Goal: Information Seeking & Learning: Check status

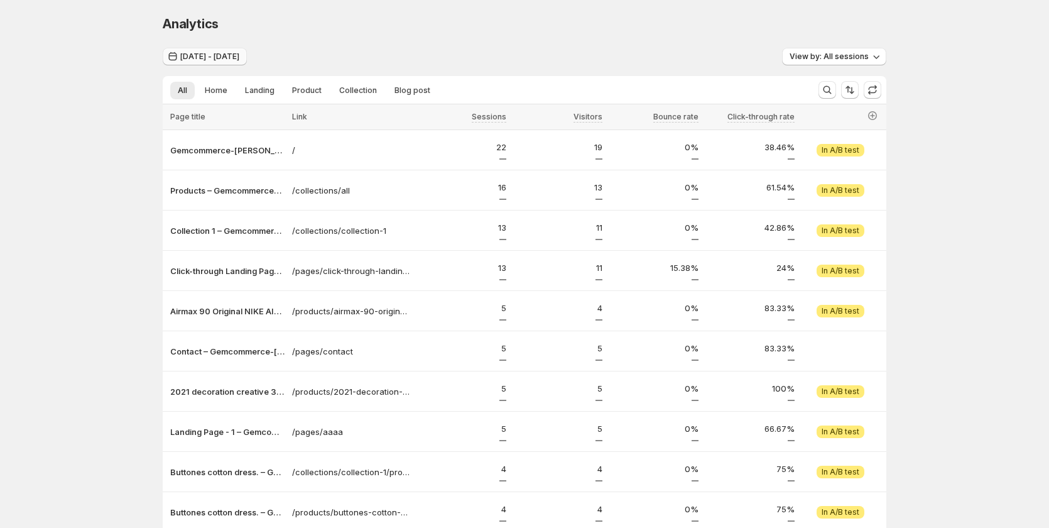
click at [229, 57] on span "[DATE] - [DATE]" at bounding box center [209, 57] width 59 height 10
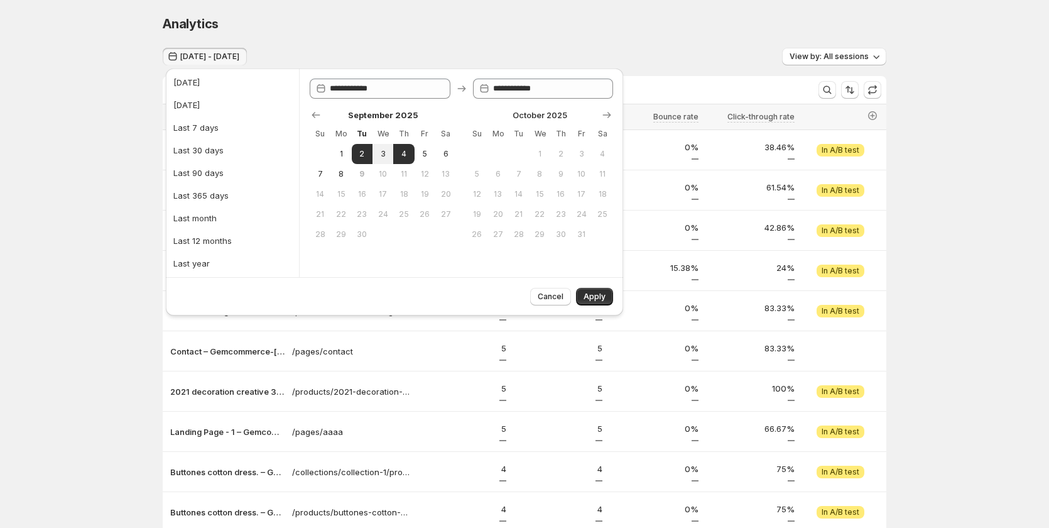
click at [457, 25] on div "Analytics" at bounding box center [525, 24] width 724 height 18
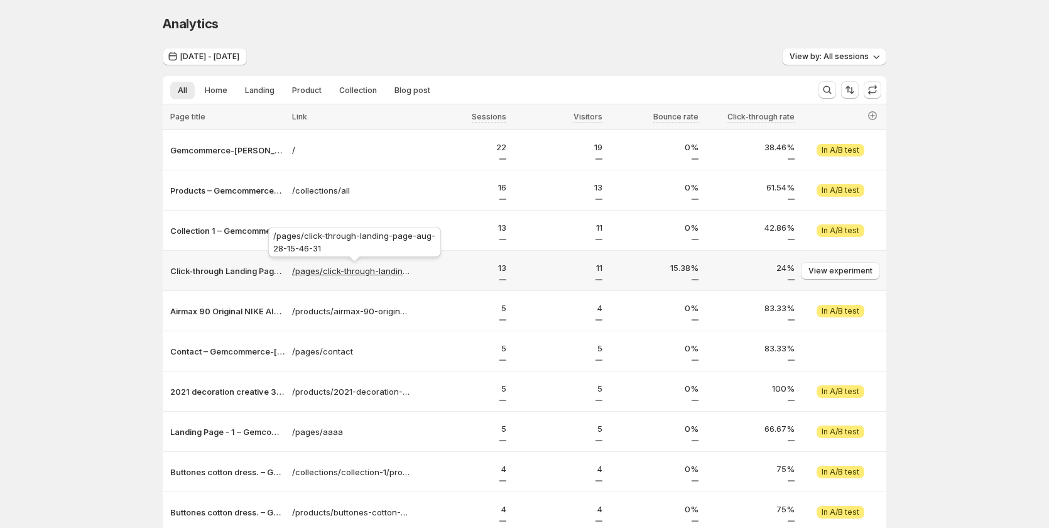
click at [305, 271] on p "/pages/click-through-landing-page-aug-28-15-46-31" at bounding box center [351, 270] width 118 height 13
click at [213, 273] on p "Click-through Landing Page - [DATE] 15:46:31 – Gemcommerce-[PERSON_NAME]" at bounding box center [227, 270] width 114 height 13
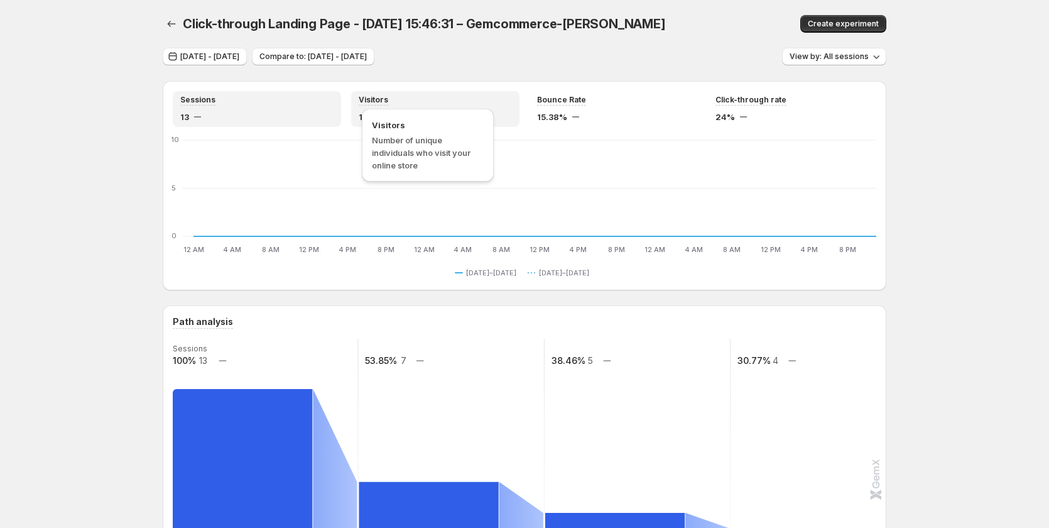
click at [387, 105] on div "Visitors" at bounding box center [374, 100] width 30 height 11
click at [253, 112] on div "13" at bounding box center [256, 117] width 153 height 13
click at [378, 95] on span "Visitors" at bounding box center [374, 100] width 30 height 10
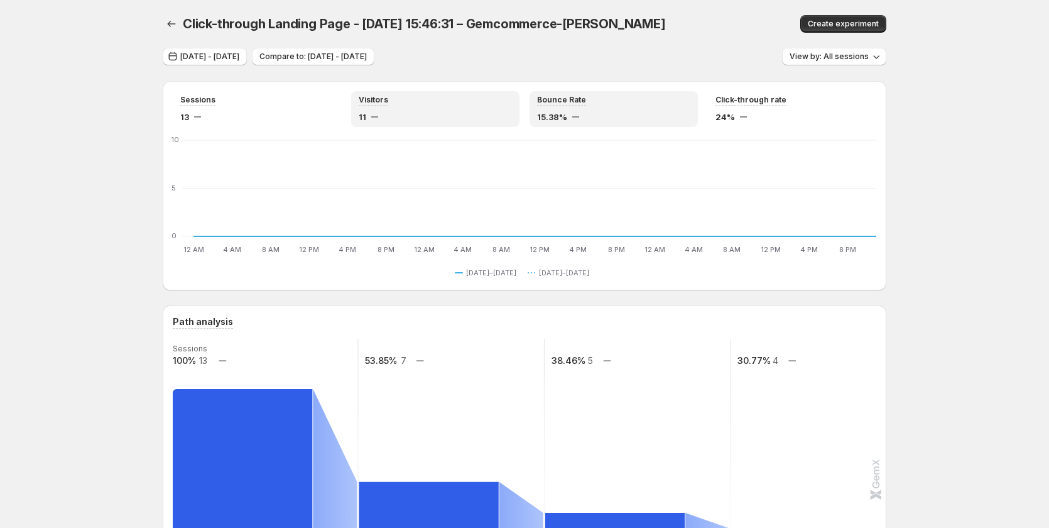
drag, startPoint x: 538, startPoint y: 94, endPoint x: 616, endPoint y: 102, distance: 77.7
click at [540, 94] on div "Bounce Rate 15.38%" at bounding box center [614, 109] width 168 height 36
click at [744, 110] on div "Click-through rate 24%" at bounding box center [792, 109] width 153 height 28
click at [601, 113] on div "15.38%" at bounding box center [613, 117] width 153 height 13
click at [450, 112] on div "11" at bounding box center [435, 117] width 153 height 13
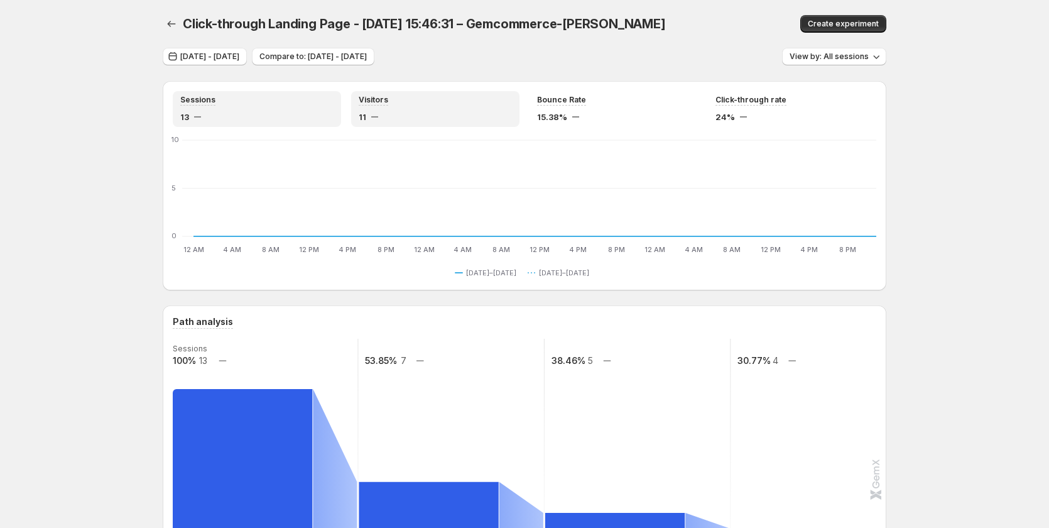
click at [247, 111] on div "13" at bounding box center [256, 117] width 153 height 13
click at [239, 58] on span "[DATE] - [DATE]" at bounding box center [209, 57] width 59 height 10
drag, startPoint x: 178, startPoint y: 22, endPoint x: 602, endPoint y: 177, distance: 451.3
click at [178, 22] on icon "button" at bounding box center [171, 24] width 13 height 13
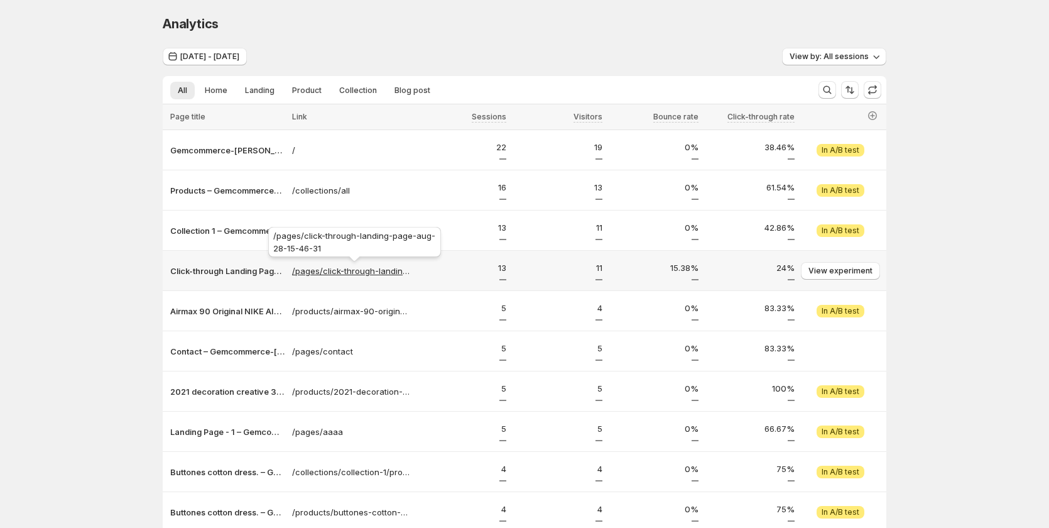
click at [317, 268] on p "/pages/click-through-landing-page-aug-28-15-46-31" at bounding box center [351, 270] width 118 height 13
click at [357, 273] on p "/pages/click-through-landing-page-aug-28-15-46-31" at bounding box center [351, 270] width 118 height 13
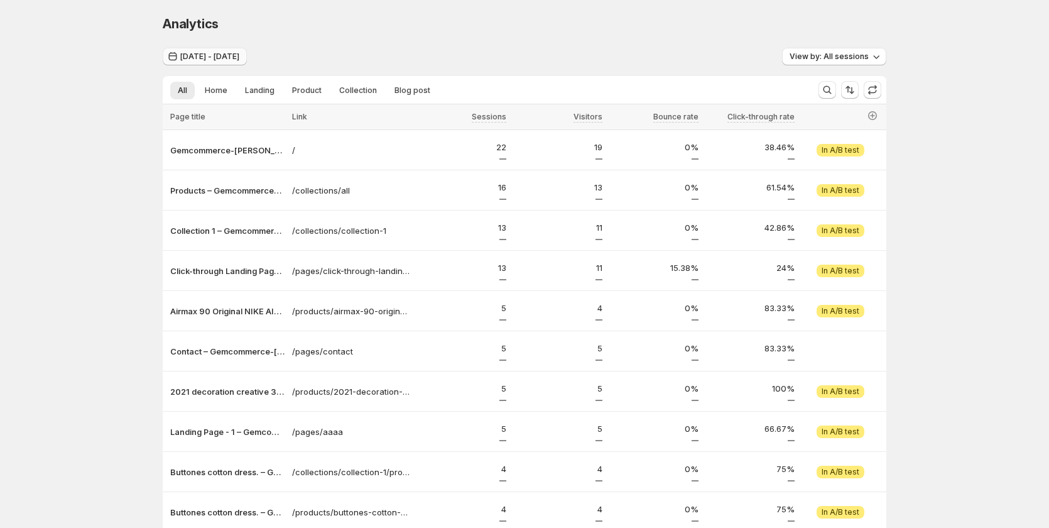
click at [247, 49] on button "[DATE] - [DATE]" at bounding box center [205, 57] width 84 height 18
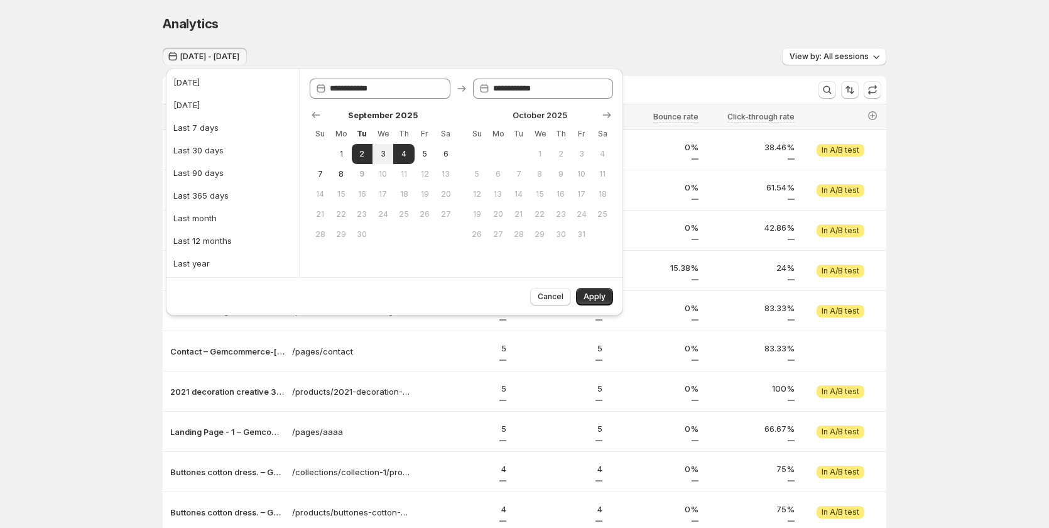
click at [95, 351] on div "Analytics. This page is ready Analytics Sep 02, 2025 - Sep 04, 2025 View by: Al…" at bounding box center [524, 314] width 1049 height 628
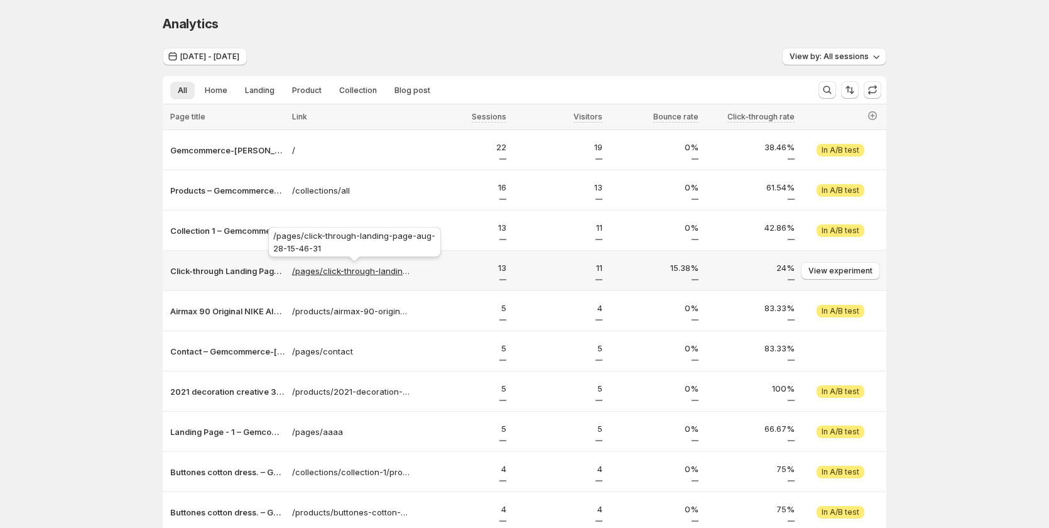
click at [328, 270] on p "/pages/click-through-landing-page-aug-28-15-46-31" at bounding box center [351, 270] width 118 height 13
click at [235, 276] on p "Click-through Landing Page - [DATE] 15:46:31 – Gemcommerce-[PERSON_NAME]" at bounding box center [227, 270] width 114 height 13
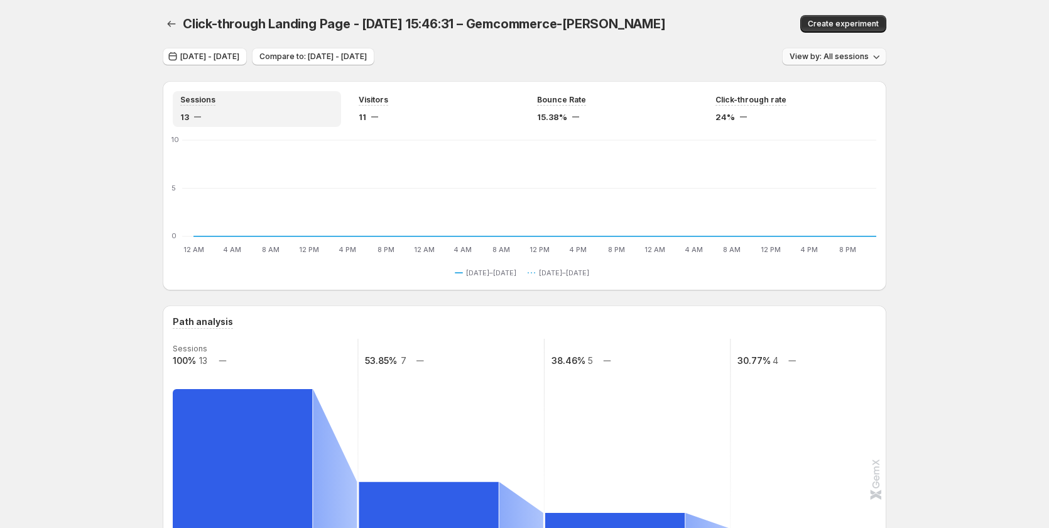
click at [856, 61] on span "View by: All sessions" at bounding box center [829, 57] width 79 height 10
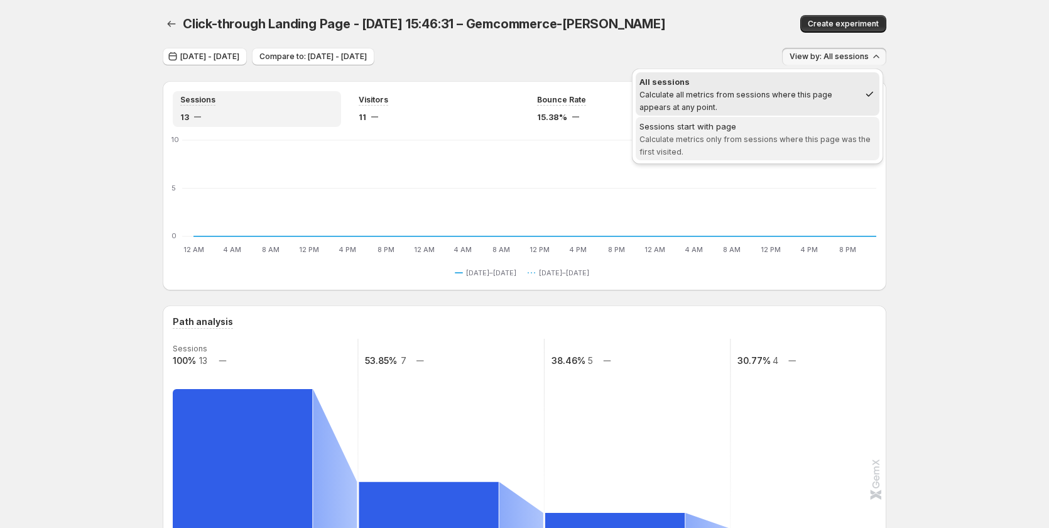
click at [778, 131] on div "Sessions start with page" at bounding box center [758, 126] width 236 height 13
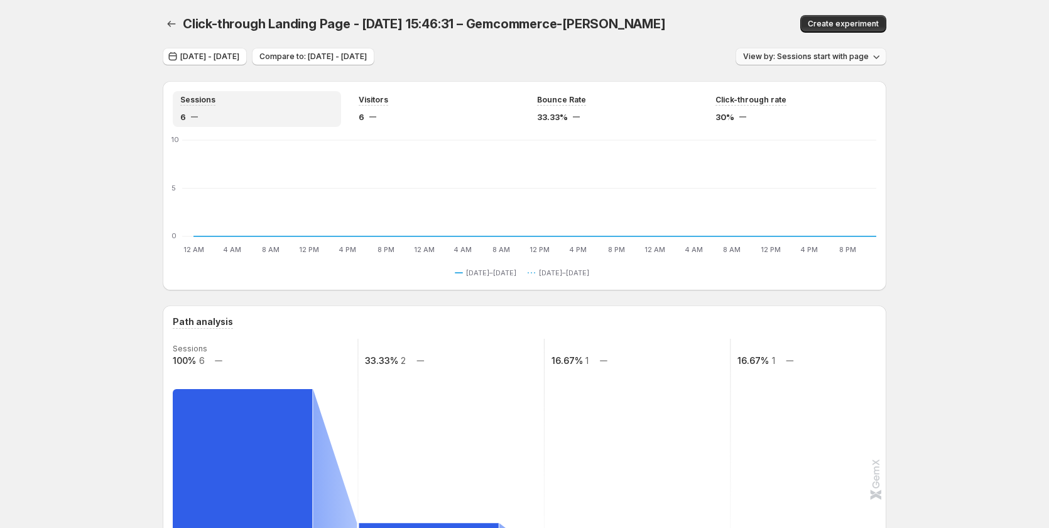
click at [839, 57] on span "View by: Sessions start with page" at bounding box center [806, 57] width 126 height 10
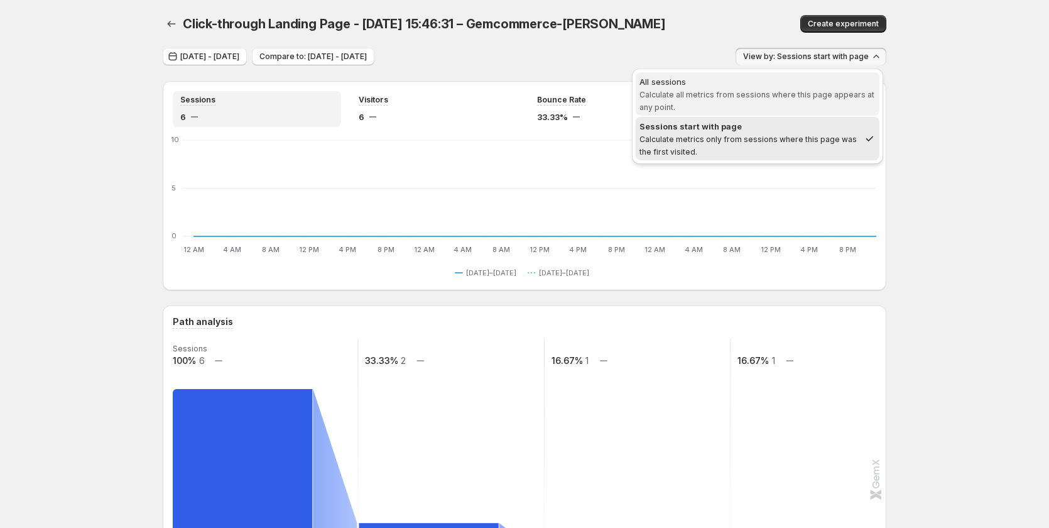
click at [798, 102] on span "All sessions Calculate all metrics from sessions where this page appears at any…" at bounding box center [758, 94] width 236 height 38
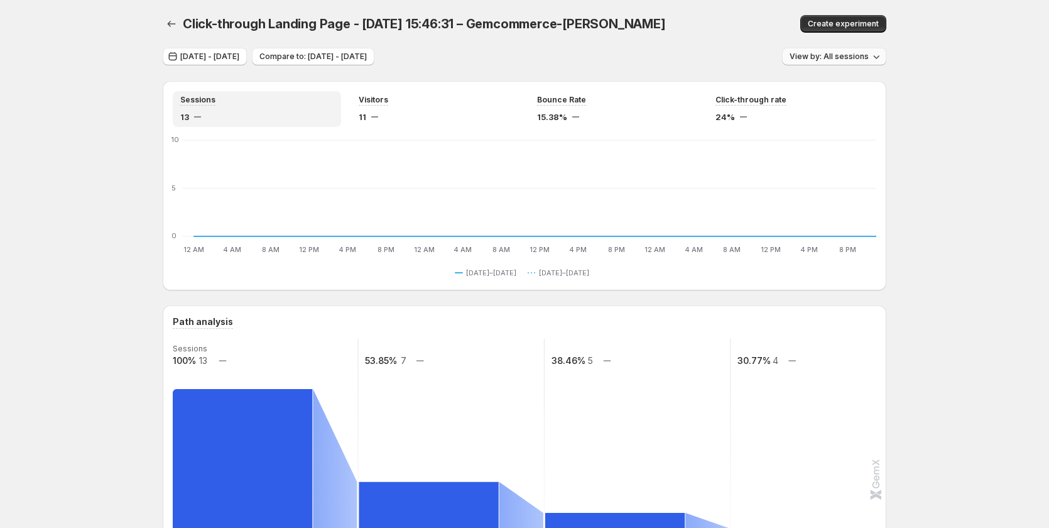
click at [847, 58] on span "View by: All sessions" at bounding box center [829, 57] width 79 height 10
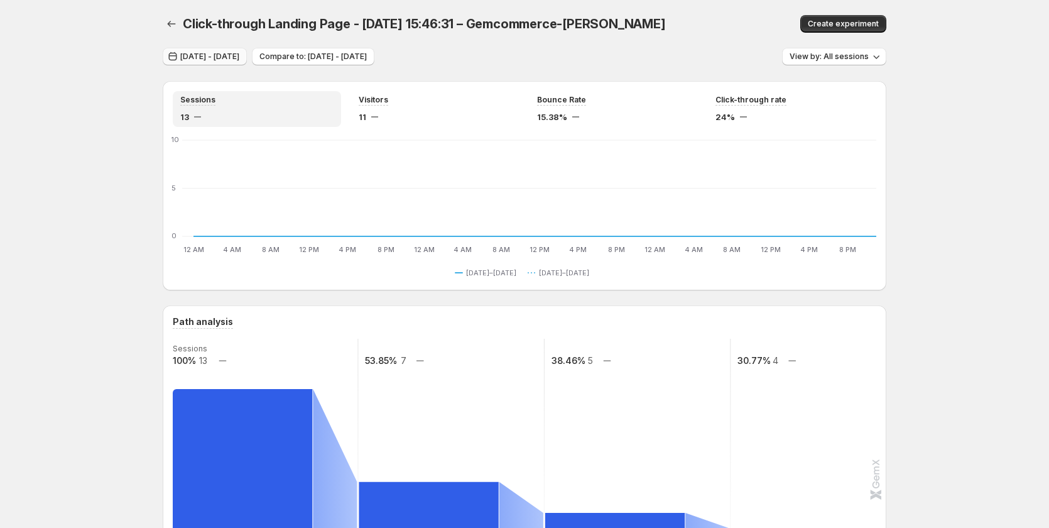
click at [231, 60] on span "[DATE] - [DATE]" at bounding box center [209, 57] width 59 height 10
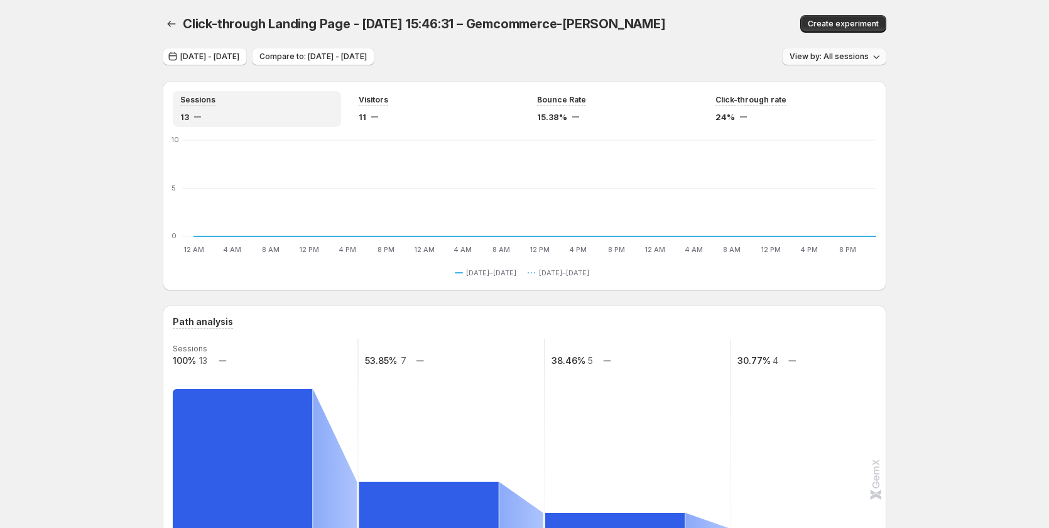
click at [875, 53] on icon "button" at bounding box center [876, 56] width 13 height 13
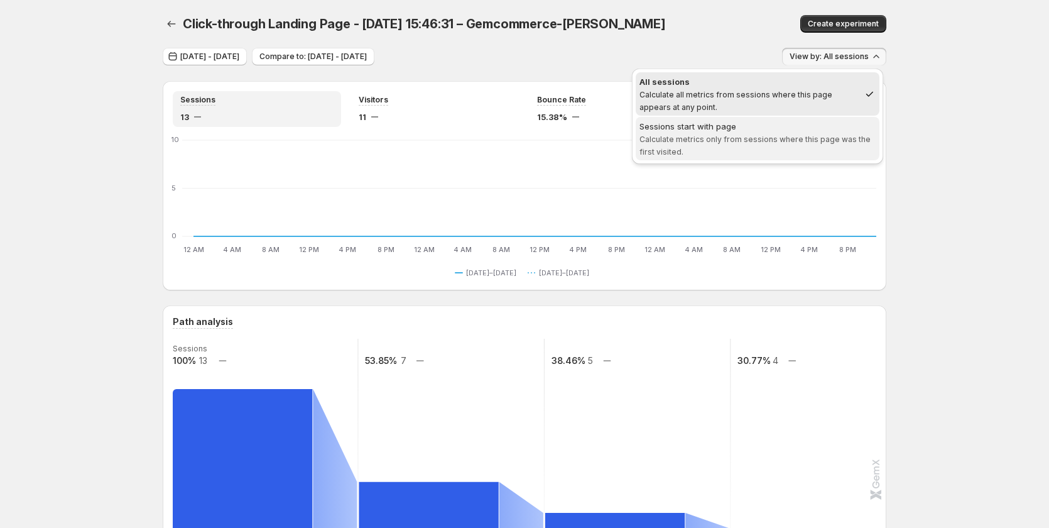
click at [752, 129] on div "Sessions start with page" at bounding box center [758, 126] width 236 height 13
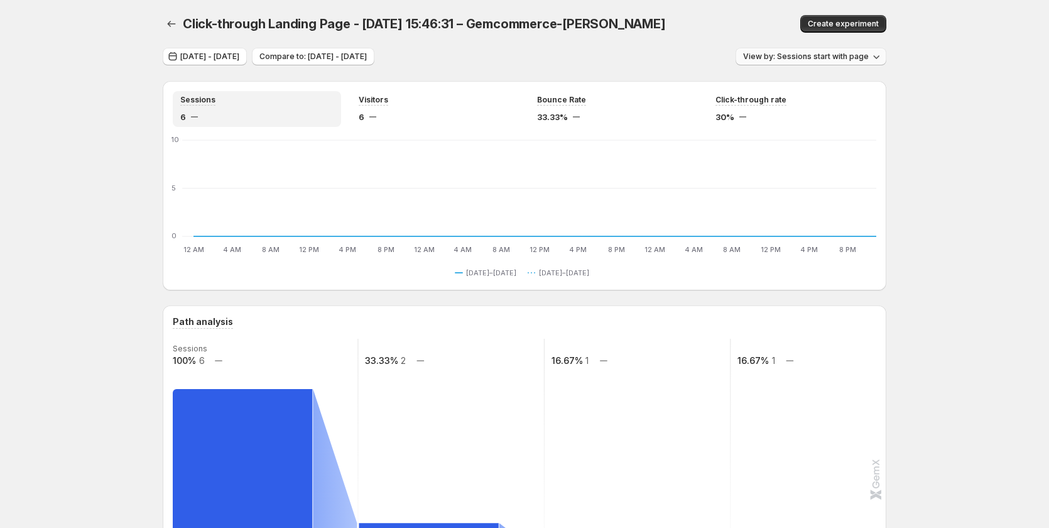
click at [778, 58] on span "View by: Sessions start with page" at bounding box center [806, 57] width 126 height 10
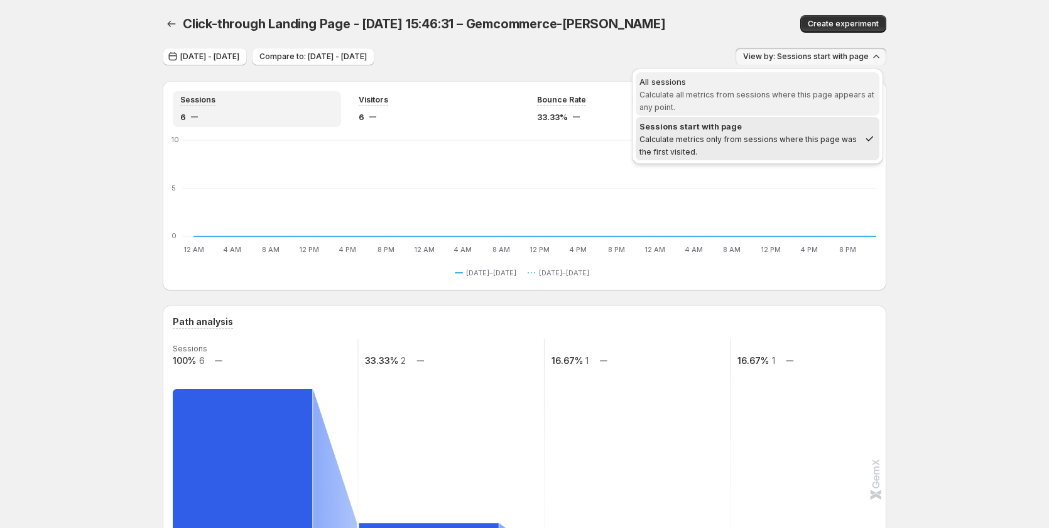
click at [772, 90] on span "Calculate all metrics from sessions where this page appears at any point." at bounding box center [757, 101] width 235 height 22
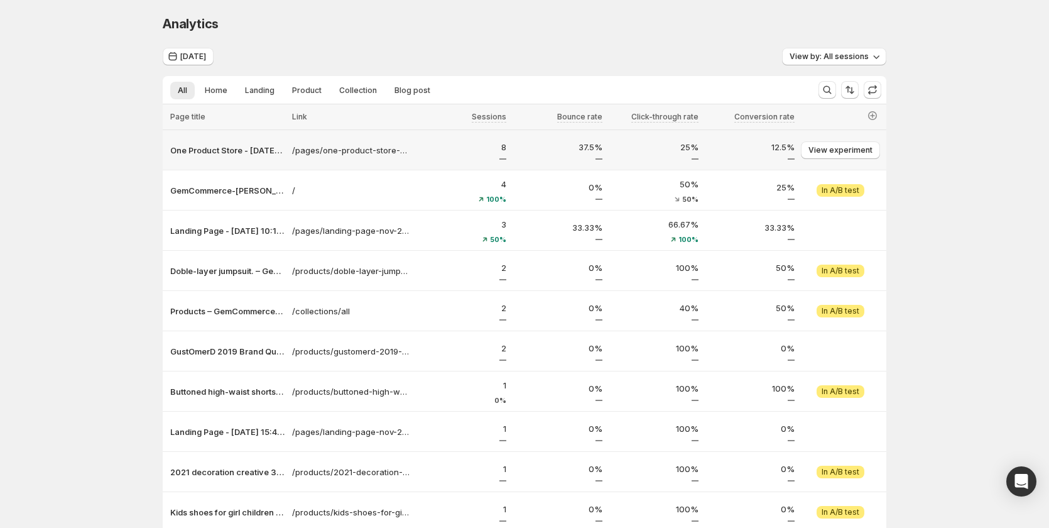
click at [832, 160] on div "View experiment Attention In A/B test" at bounding box center [842, 150] width 88 height 25
click at [834, 150] on span "View experiment" at bounding box center [841, 150] width 64 height 10
